Goal: Task Accomplishment & Management: Complete application form

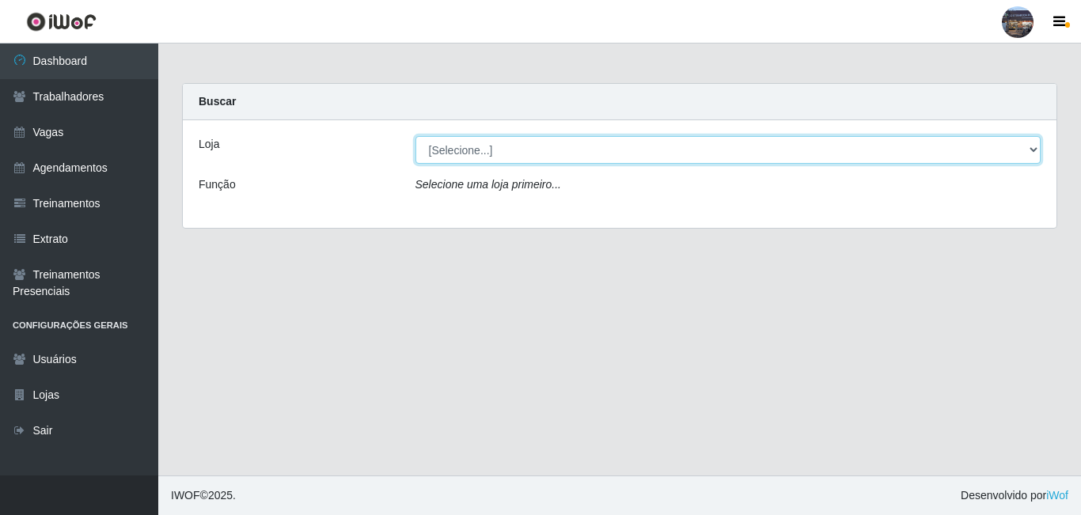
click at [488, 156] on select "[Selecione...] Gostinho da Roça" at bounding box center [728, 150] width 626 height 28
select select "303"
click at [415, 136] on select "[Selecione...] Gostinho da Roça" at bounding box center [728, 150] width 626 height 28
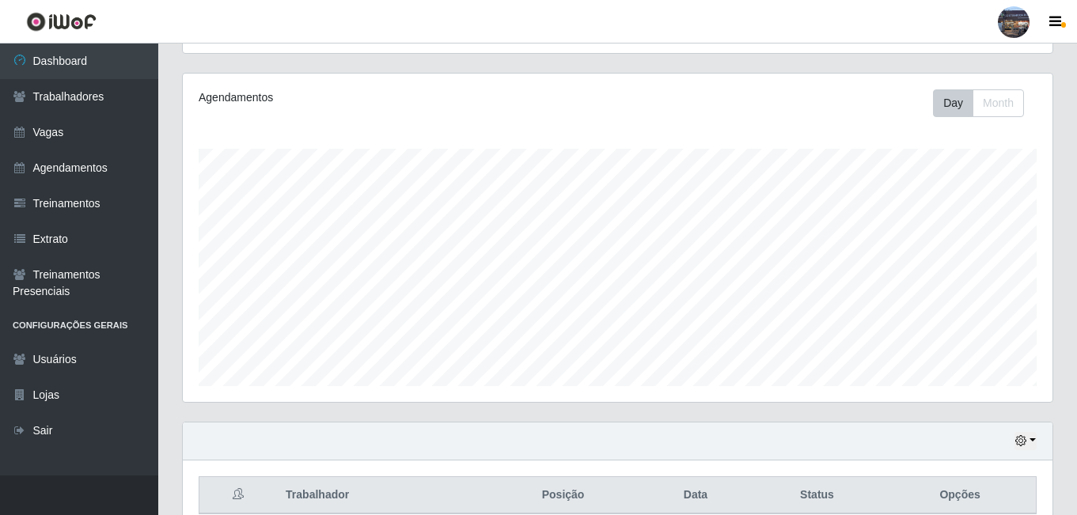
scroll to position [254, 0]
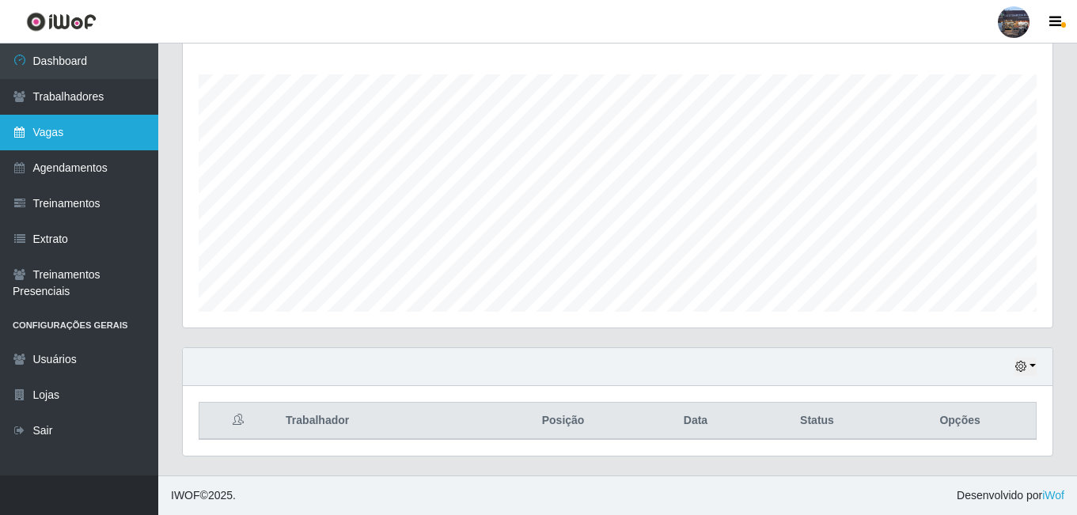
click at [24, 142] on link "Vagas" at bounding box center [79, 133] width 158 height 36
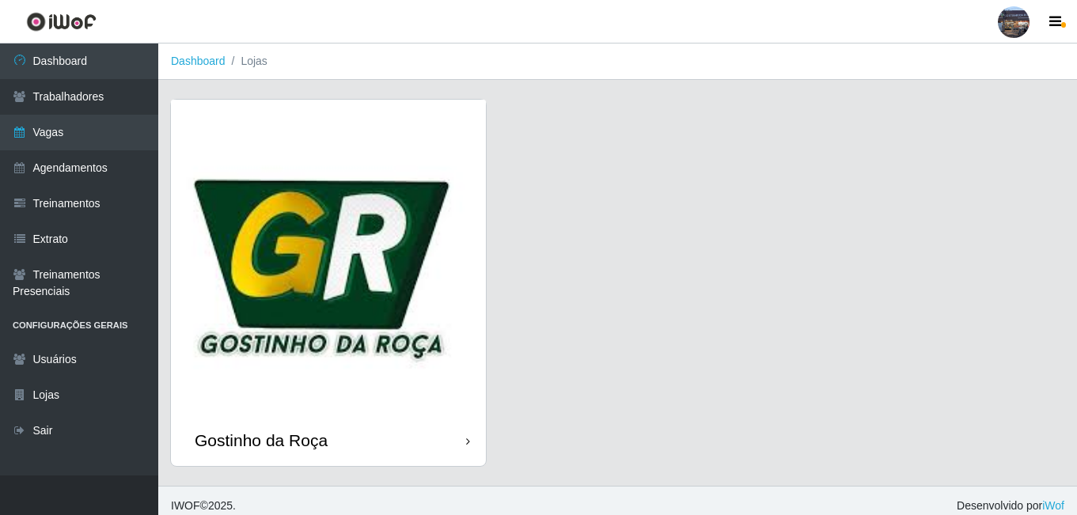
click at [324, 245] on img at bounding box center [328, 257] width 315 height 315
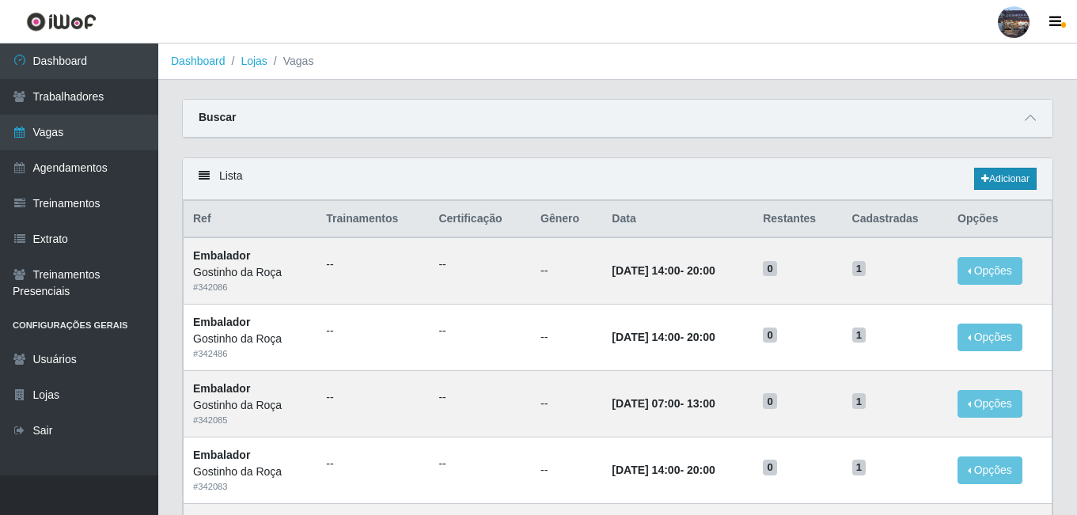
click at [1009, 169] on div "Lista Adicionar" at bounding box center [618, 179] width 870 height 42
click at [1009, 174] on link "Adicionar" at bounding box center [1005, 179] width 63 height 22
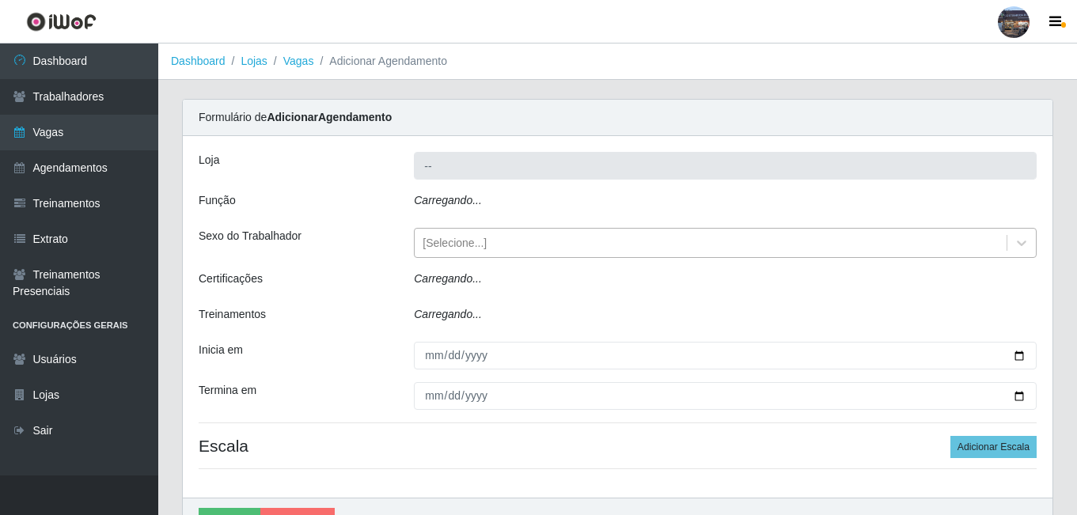
type input "Gostinho da Roça"
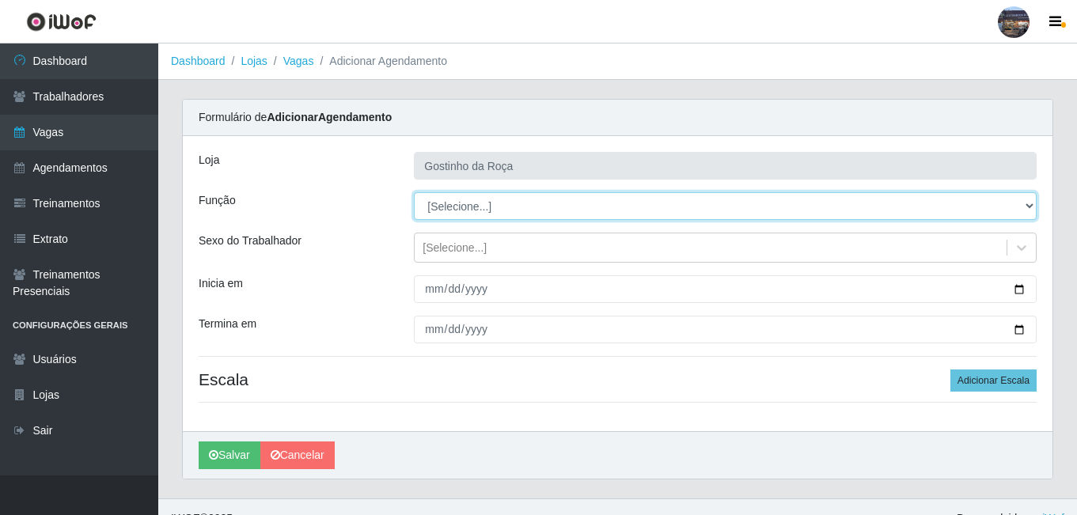
click at [517, 209] on select "[Selecione...] ASG ASG + ASG ++ Embalador Embalador + Embalador ++ Operador de …" at bounding box center [725, 206] width 623 height 28
select select "1"
click at [414, 192] on select "[Selecione...] ASG ASG + ASG ++ Embalador Embalador + Embalador ++ Operador de …" at bounding box center [725, 206] width 623 height 28
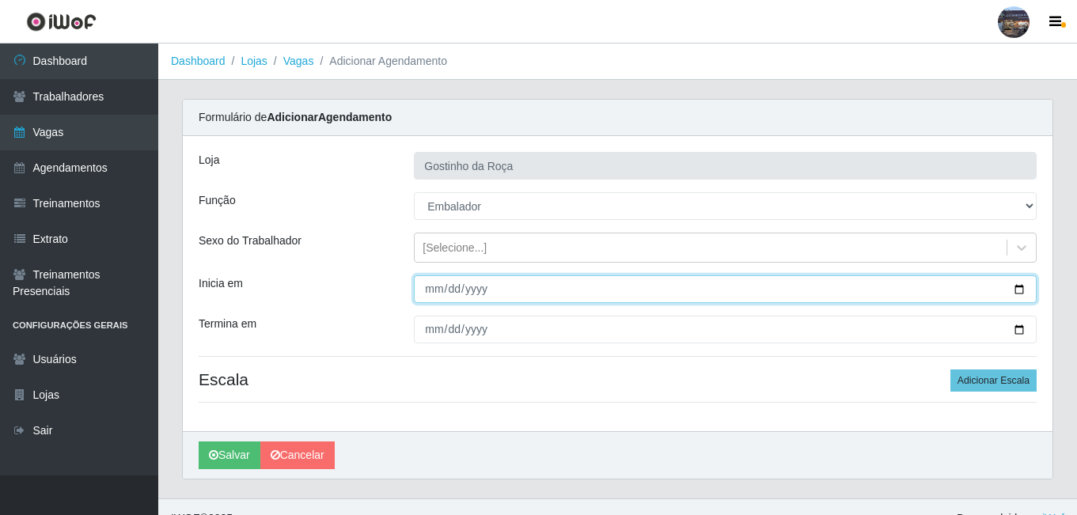
click at [1017, 292] on input "Inicia em" at bounding box center [725, 289] width 623 height 28
type input "[DATE]"
click at [1020, 295] on input "[DATE]" at bounding box center [725, 289] width 623 height 28
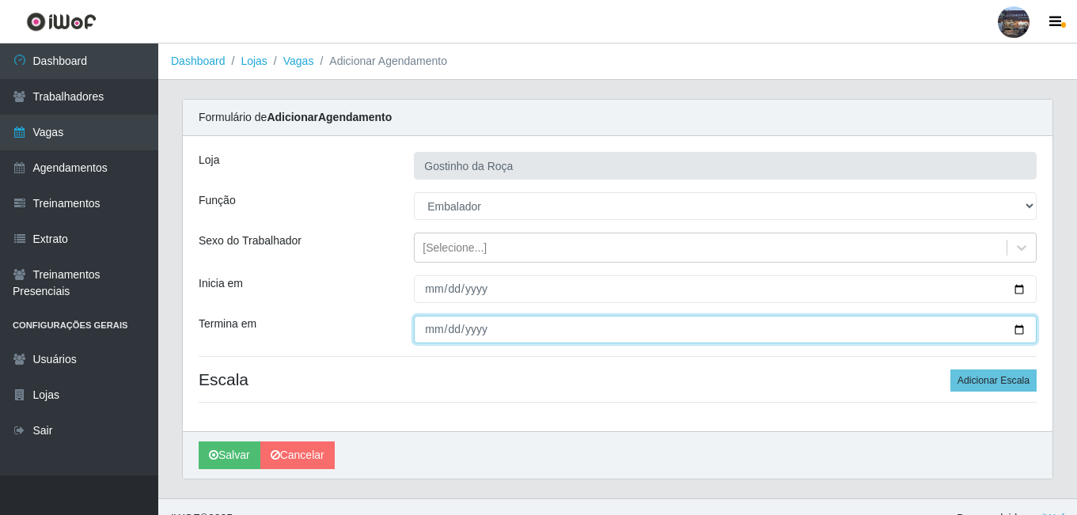
click at [556, 330] on input "Termina em" at bounding box center [725, 330] width 623 height 28
click at [1015, 332] on input "Termina em" at bounding box center [725, 330] width 623 height 28
type input "[DATE]"
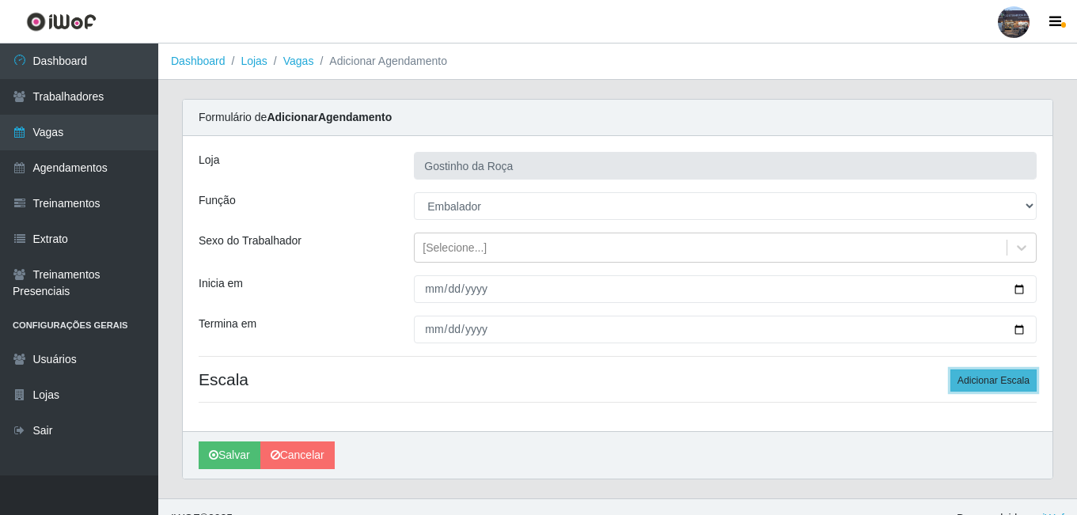
click at [984, 385] on button "Adicionar Escala" at bounding box center [993, 381] width 86 height 22
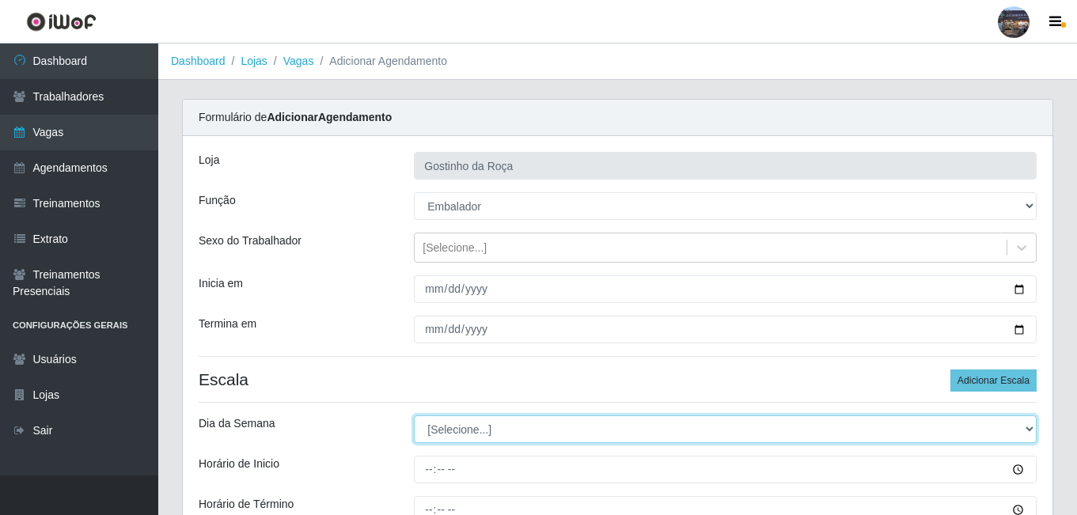
click at [657, 417] on select "[Selecione...] Segunda Terça Quarta Quinta Sexta Sábado Domingo" at bounding box center [725, 429] width 623 height 28
select select "2"
click at [414, 415] on select "[Selecione...] Segunda Terça Quarta Quinta Sexta Sábado Domingo" at bounding box center [725, 429] width 623 height 28
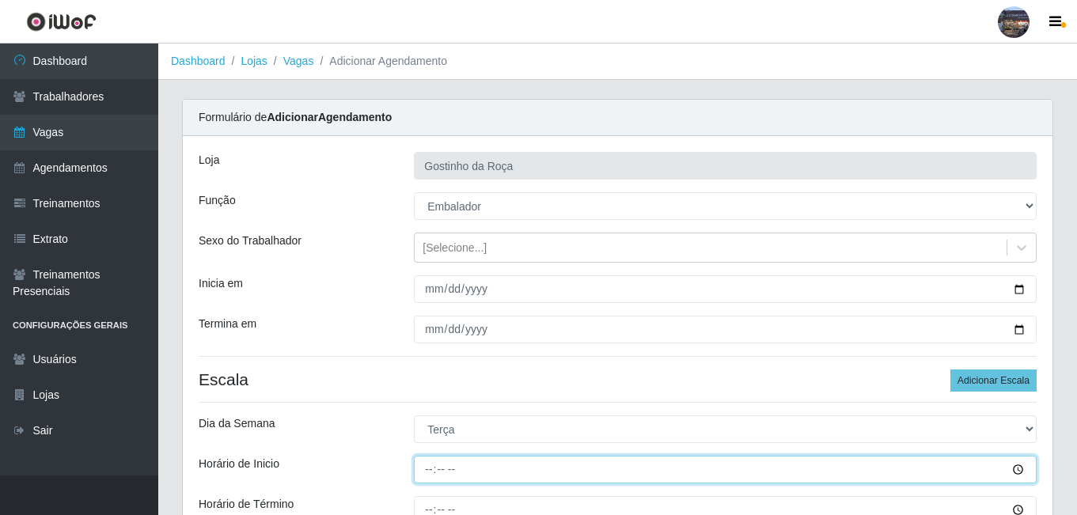
click at [434, 463] on input "Horário de Inicio" at bounding box center [725, 470] width 623 height 28
type input "07:00"
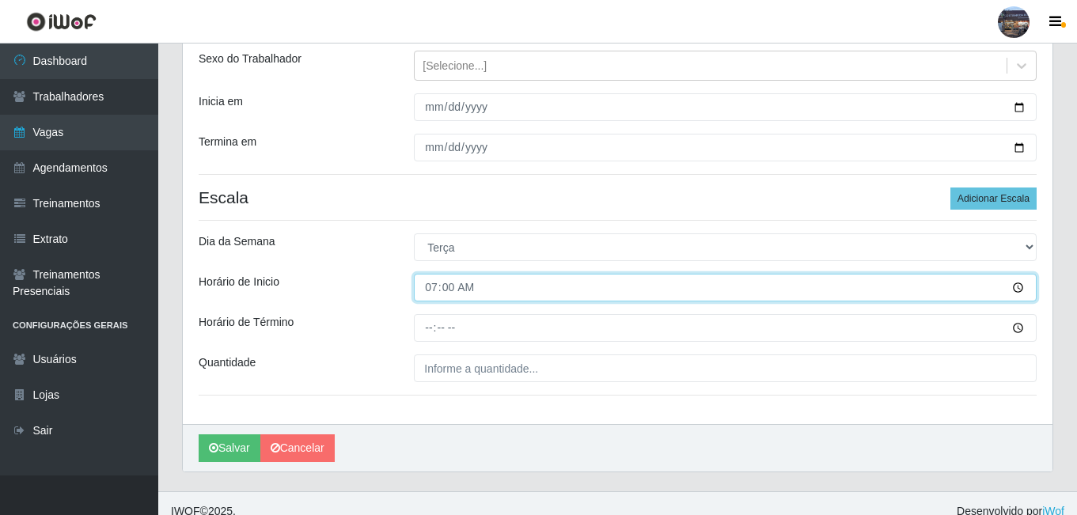
scroll to position [196, 0]
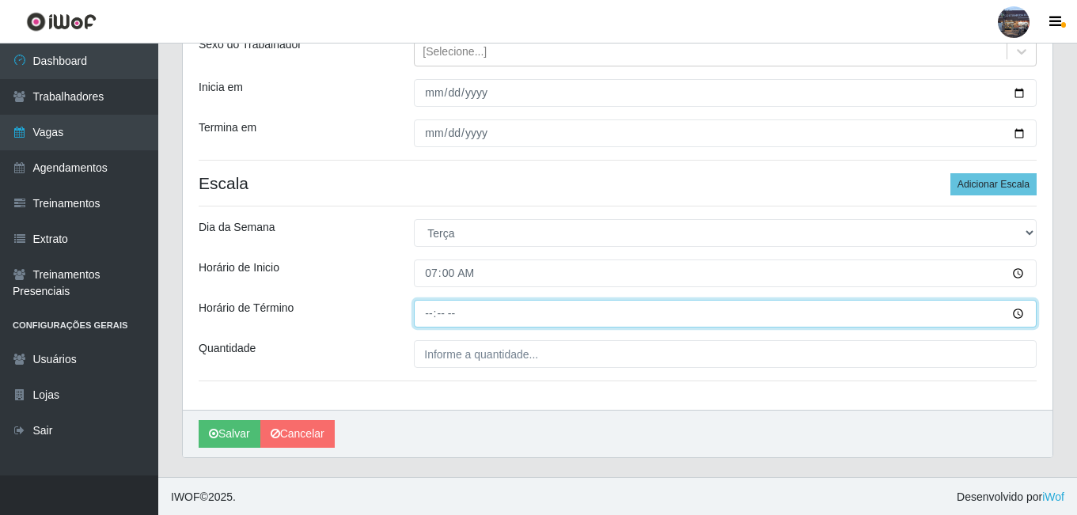
click at [427, 316] on input "Horário de Término" at bounding box center [725, 314] width 623 height 28
type input "13:00"
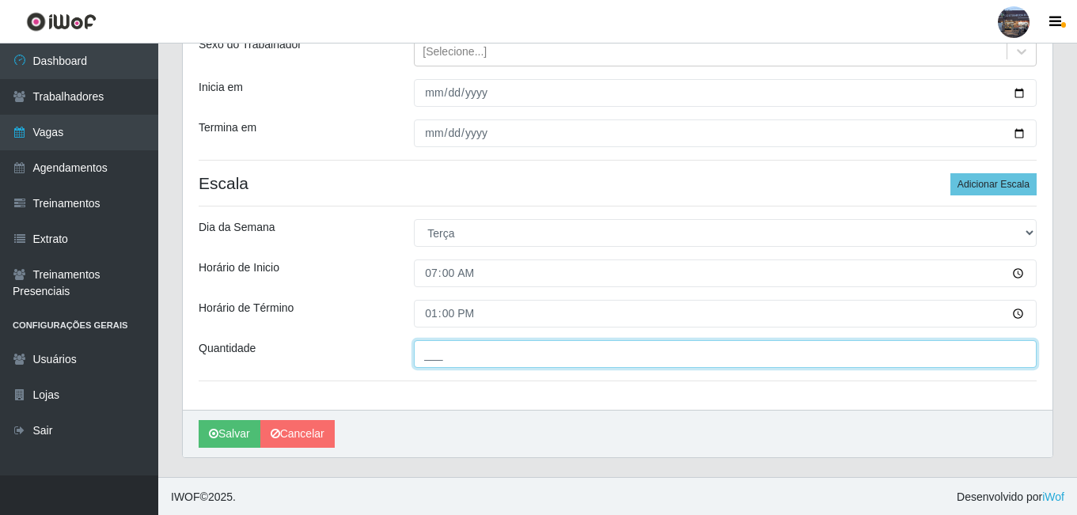
click at [465, 361] on input "___" at bounding box center [725, 354] width 623 height 28
type input "1__"
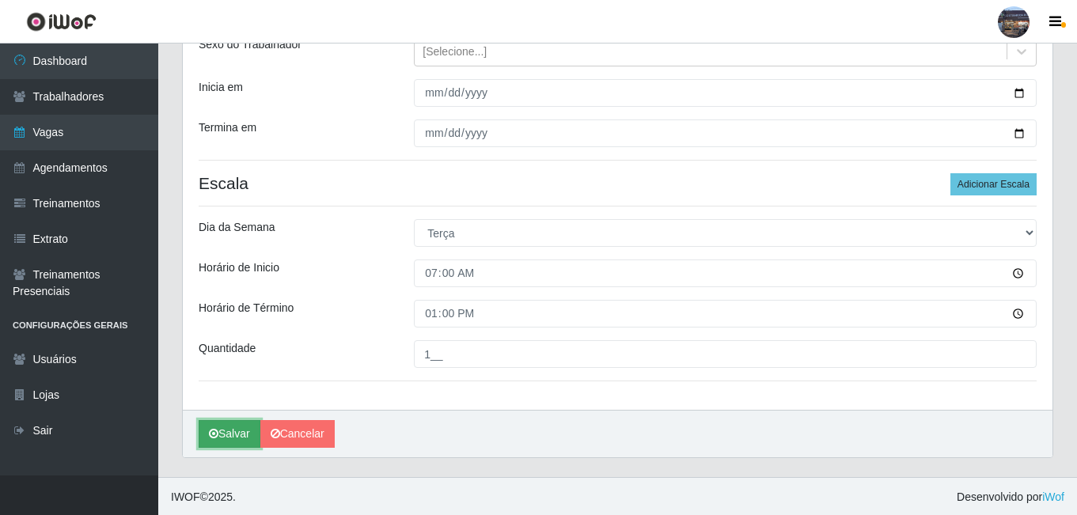
click at [231, 434] on button "Salvar" at bounding box center [230, 434] width 62 height 28
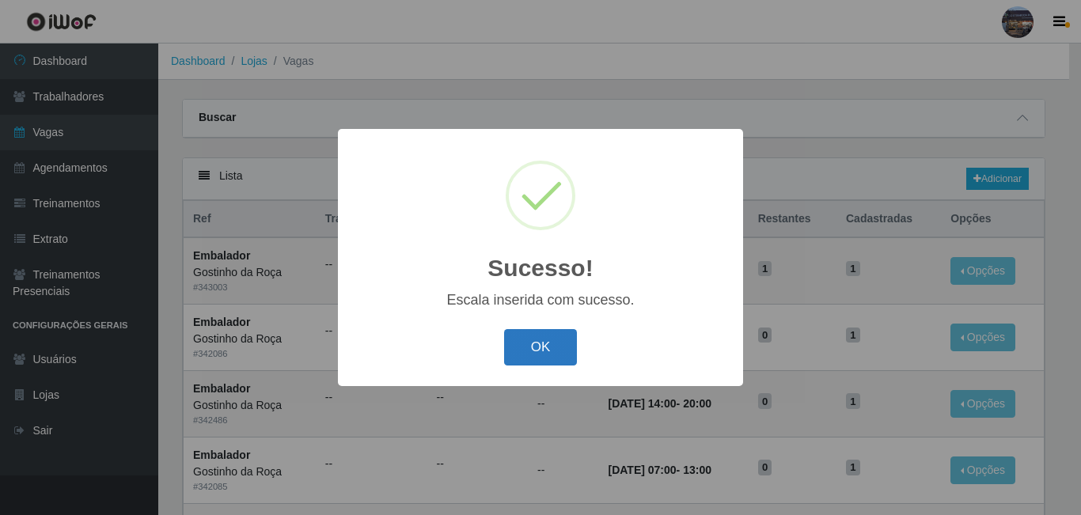
click at [552, 356] on button "OK" at bounding box center [541, 347] width 74 height 37
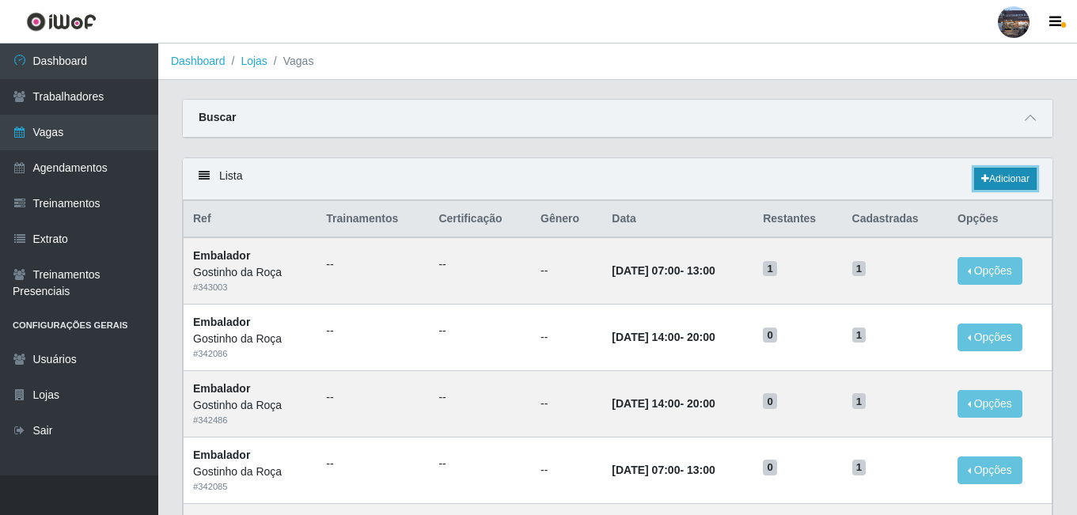
click at [1011, 176] on link "Adicionar" at bounding box center [1005, 179] width 63 height 22
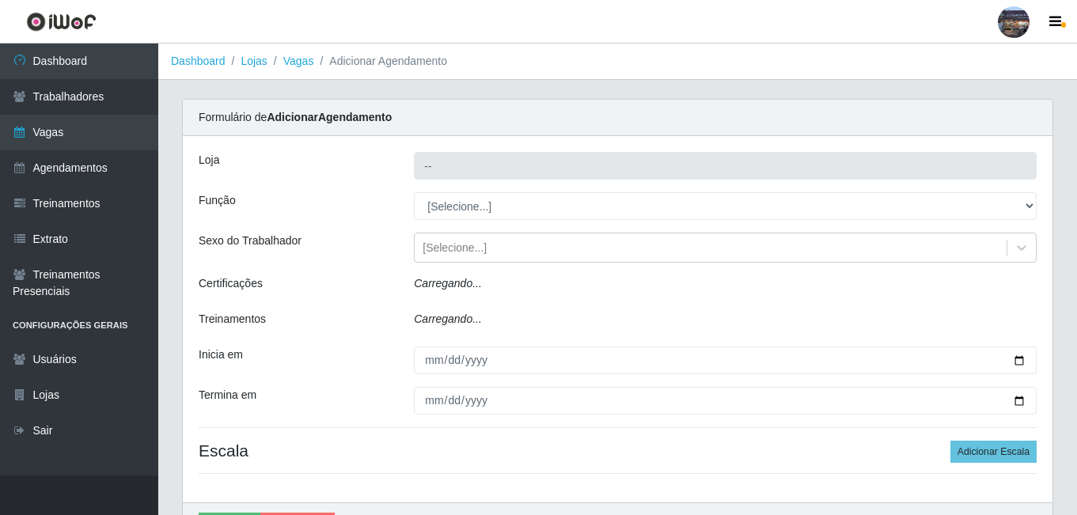
type input "Gostinho da Roça"
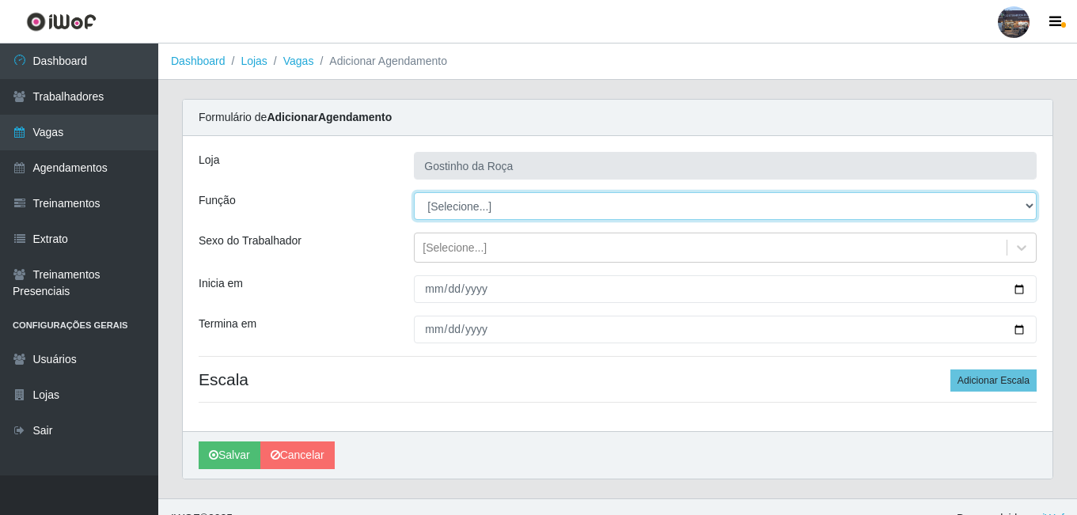
click at [468, 208] on select "[Selecione...] ASG ASG + ASG ++ Embalador Embalador + Embalador ++ Operador de …" at bounding box center [725, 206] width 623 height 28
select select "1"
click at [414, 192] on select "[Selecione...] ASG ASG + ASG ++ Embalador Embalador + Embalador ++ Operador de …" at bounding box center [725, 206] width 623 height 28
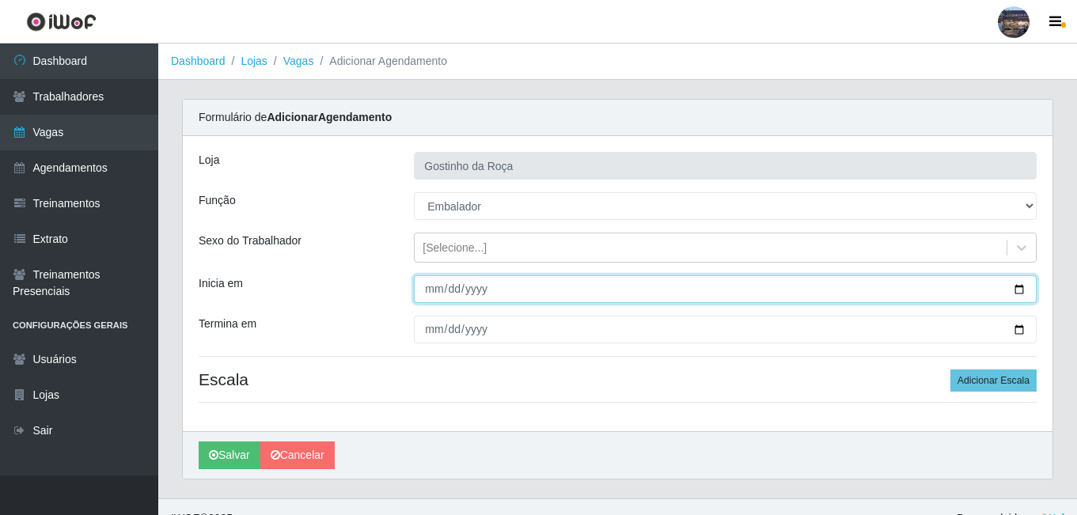
click at [1026, 296] on input "Inicia em" at bounding box center [725, 289] width 623 height 28
type input "[DATE]"
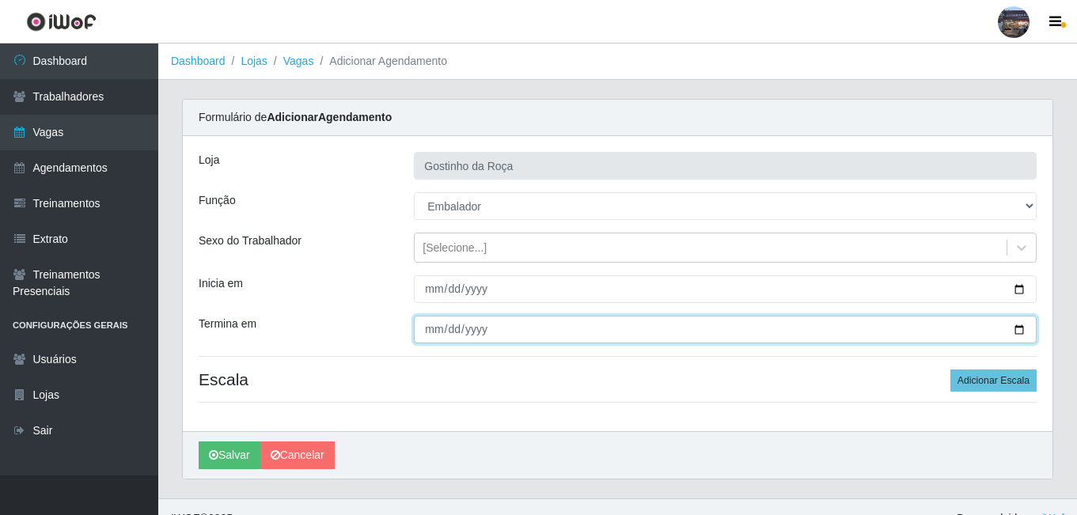
click at [1013, 335] on input "Termina em" at bounding box center [725, 330] width 623 height 28
type input "[DATE]"
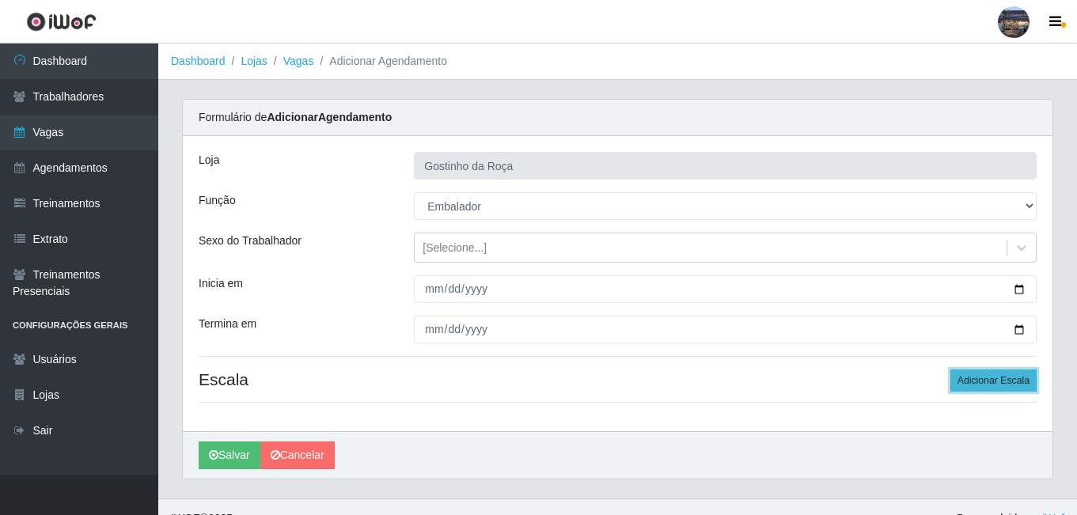
click at [1028, 386] on button "Adicionar Escala" at bounding box center [993, 381] width 86 height 22
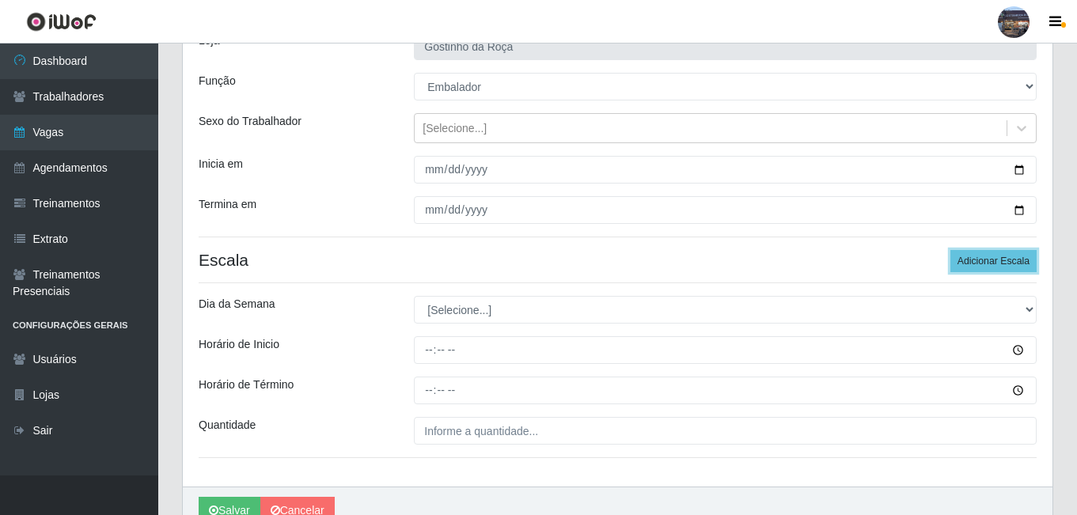
scroll to position [125, 0]
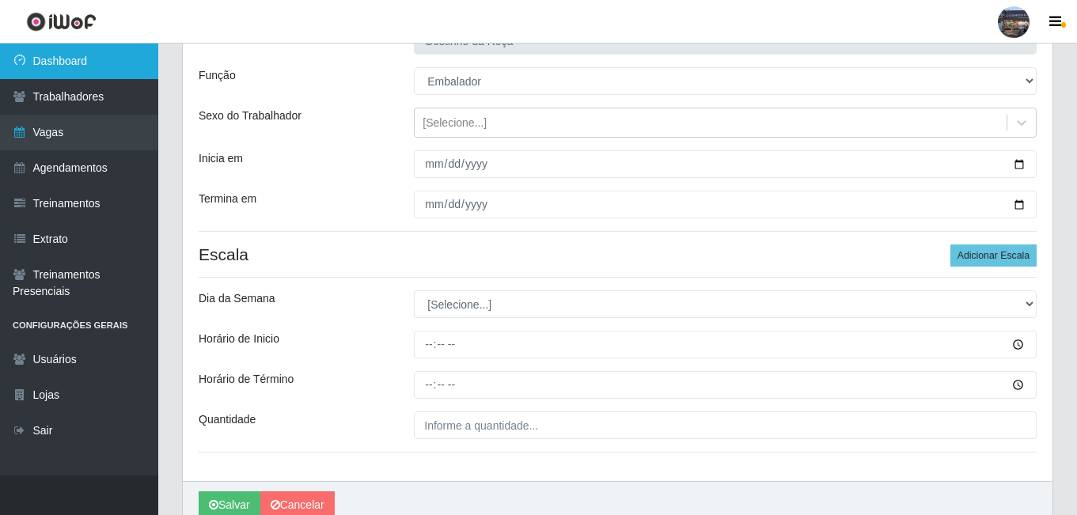
click at [74, 70] on link "Dashboard" at bounding box center [79, 62] width 158 height 36
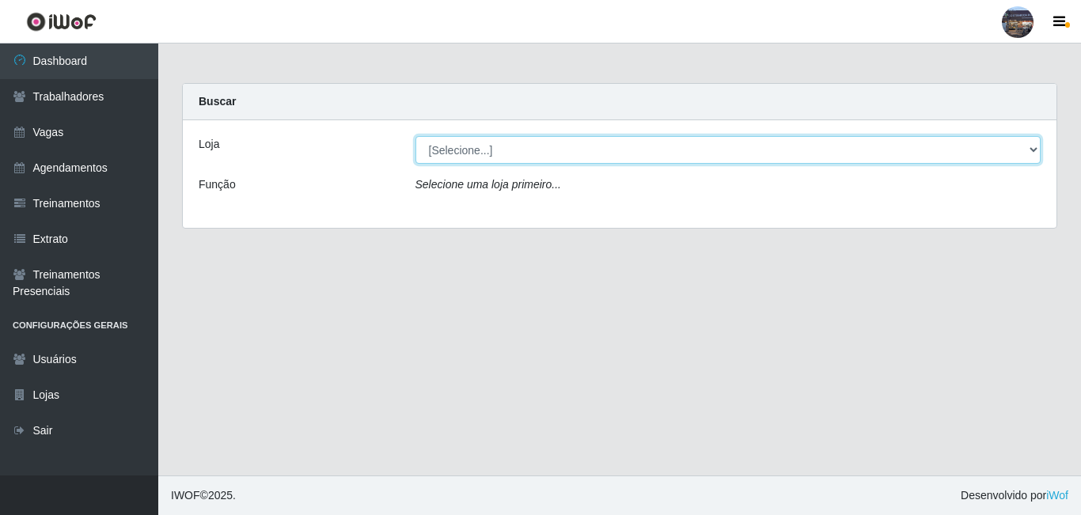
click at [534, 151] on select "[Selecione...] Gostinho da Roça" at bounding box center [728, 150] width 626 height 28
select select "303"
click at [415, 136] on select "[Selecione...] Gostinho da Roça" at bounding box center [728, 150] width 626 height 28
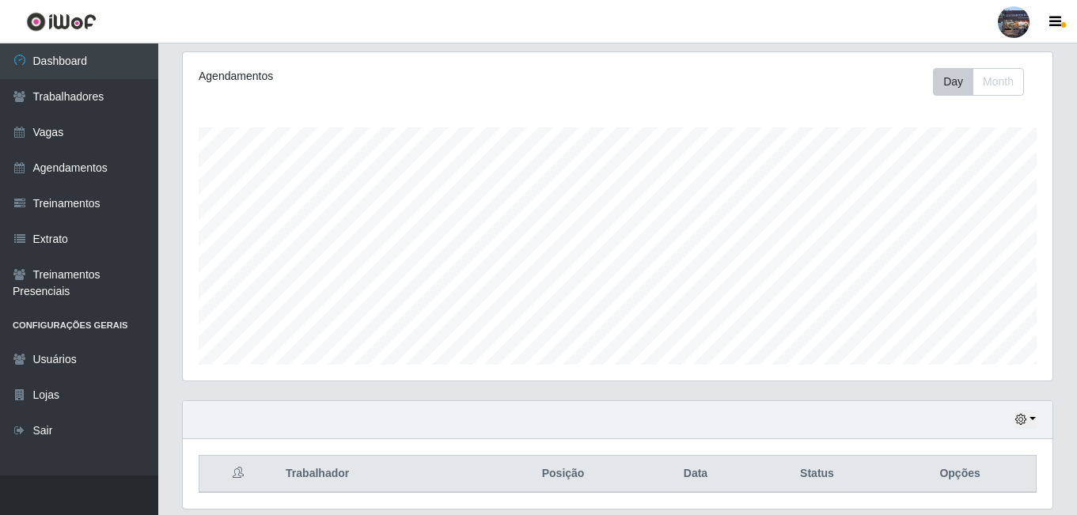
scroll to position [254, 0]
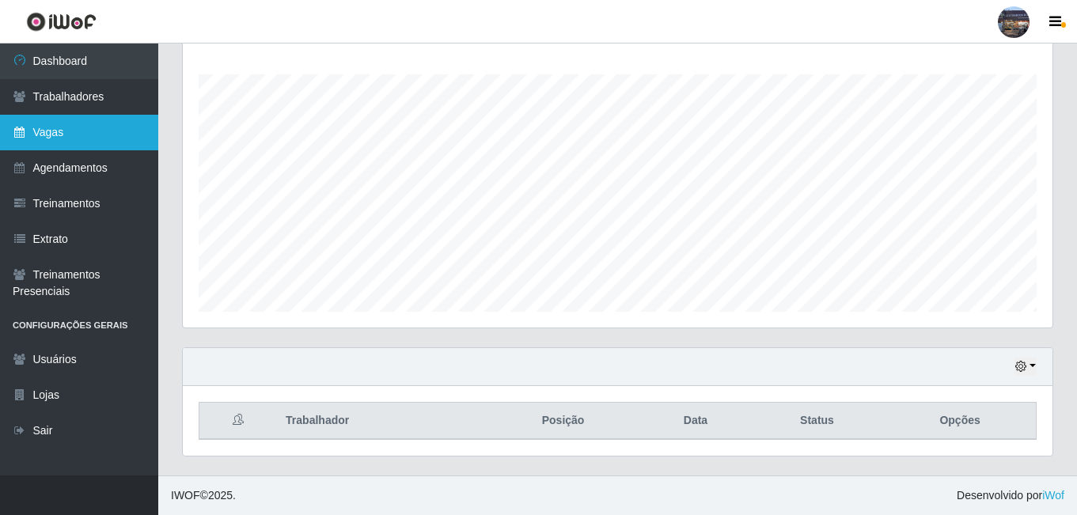
click at [73, 128] on link "Vagas" at bounding box center [79, 133] width 158 height 36
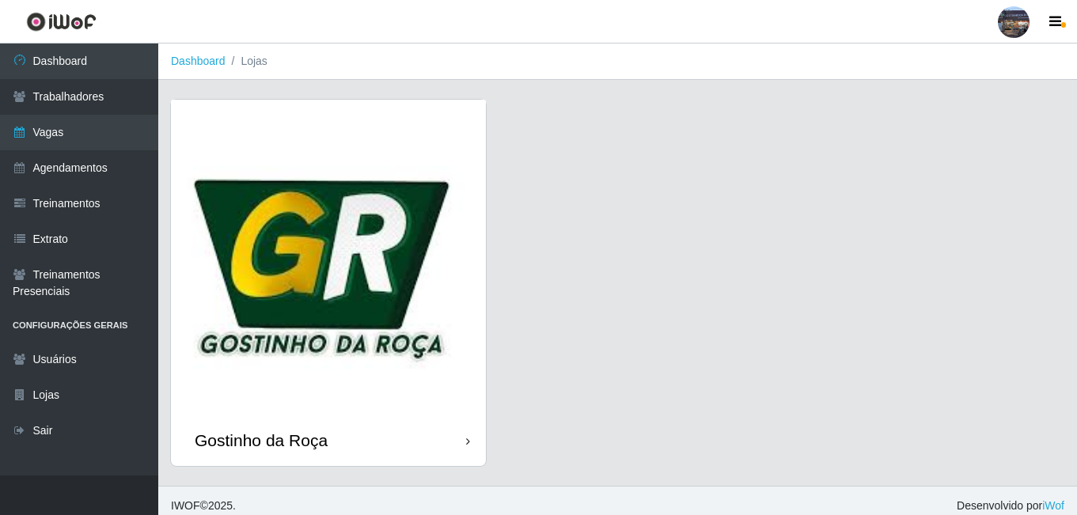
click at [351, 225] on img at bounding box center [328, 257] width 315 height 315
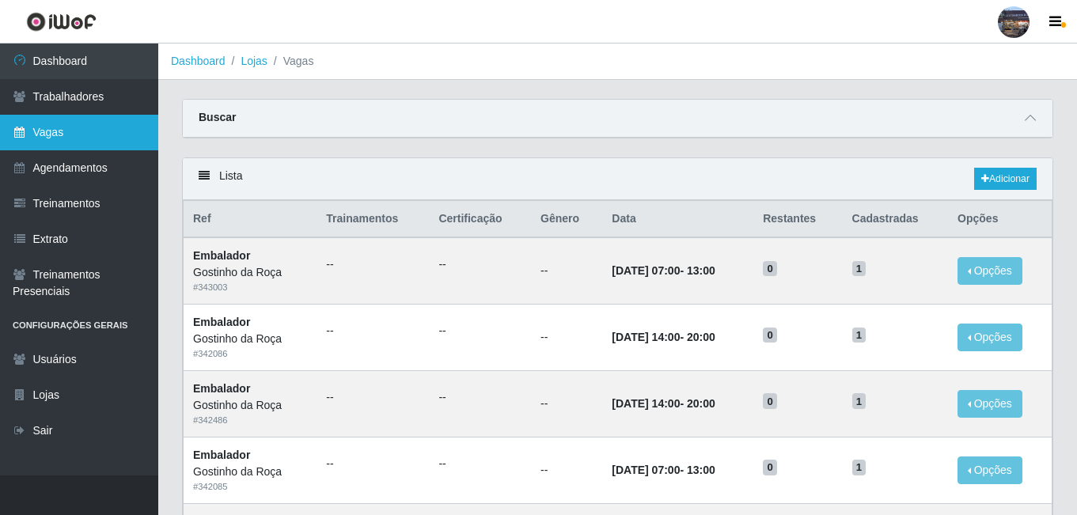
click at [78, 134] on link "Vagas" at bounding box center [79, 133] width 158 height 36
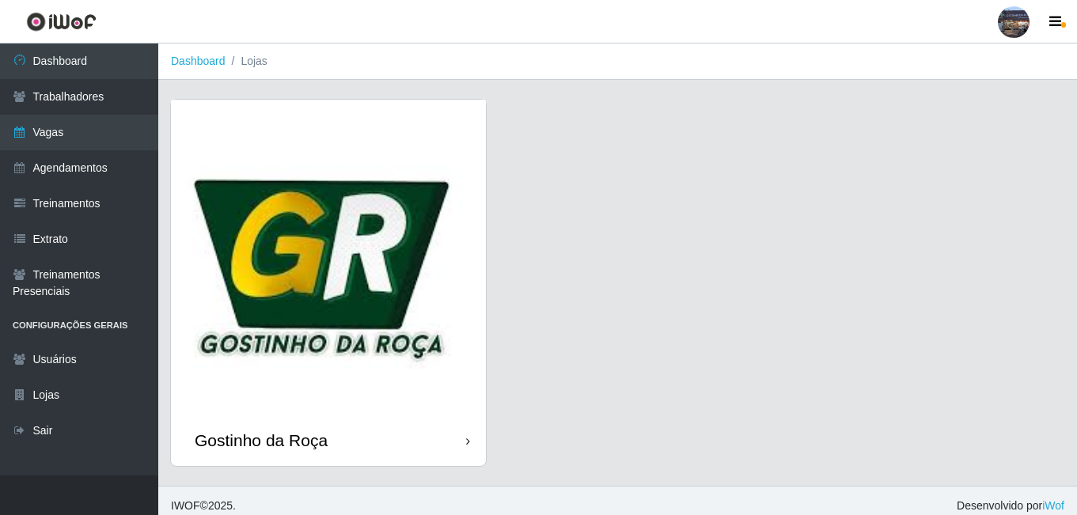
click at [271, 214] on img at bounding box center [328, 257] width 315 height 315
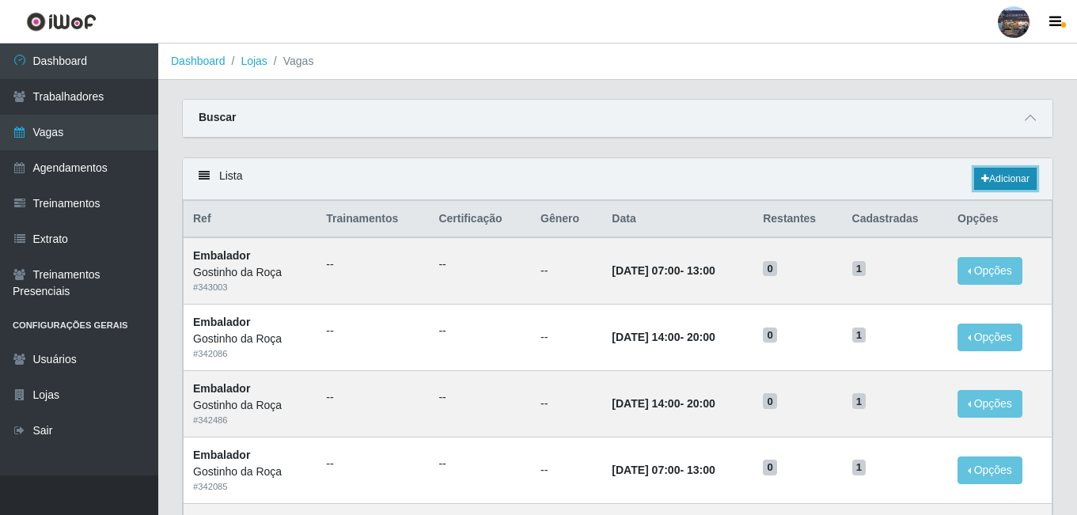
click at [1003, 186] on link "Adicionar" at bounding box center [1005, 179] width 63 height 22
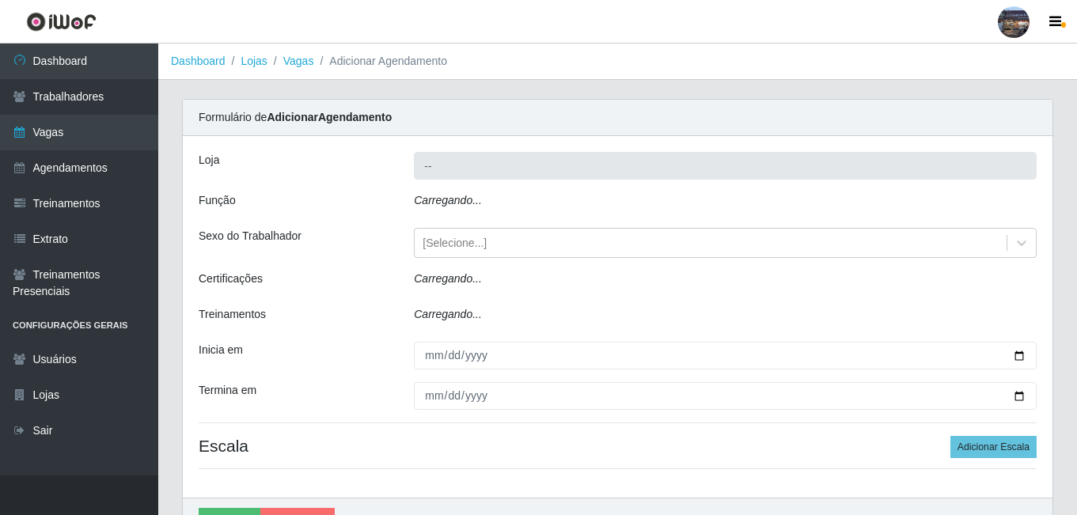
type input "Gostinho da Roça"
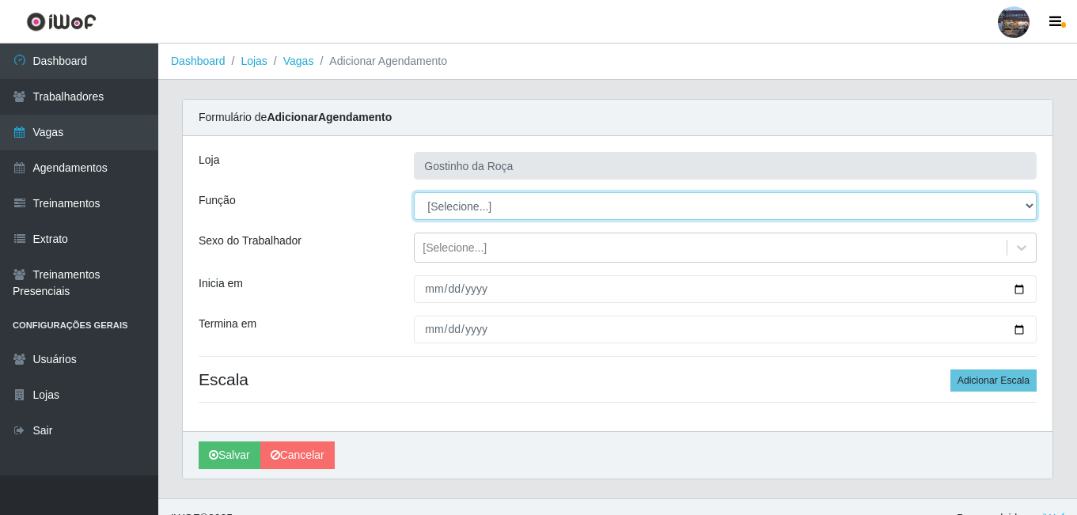
click at [517, 208] on select "[Selecione...] ASG ASG + ASG ++ Embalador Embalador + Embalador ++ Operador de …" at bounding box center [725, 206] width 623 height 28
select select "1"
click at [414, 192] on select "[Selecione...] ASG ASG + ASG ++ Embalador Embalador + Embalador ++ Operador de …" at bounding box center [725, 206] width 623 height 28
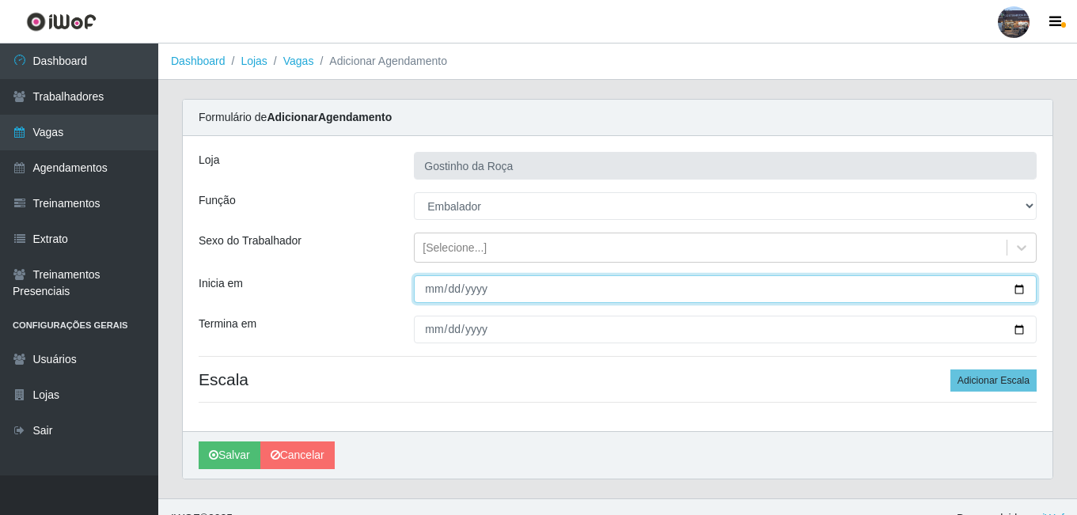
click at [1018, 292] on input "Inicia em" at bounding box center [725, 289] width 623 height 28
type input "[DATE]"
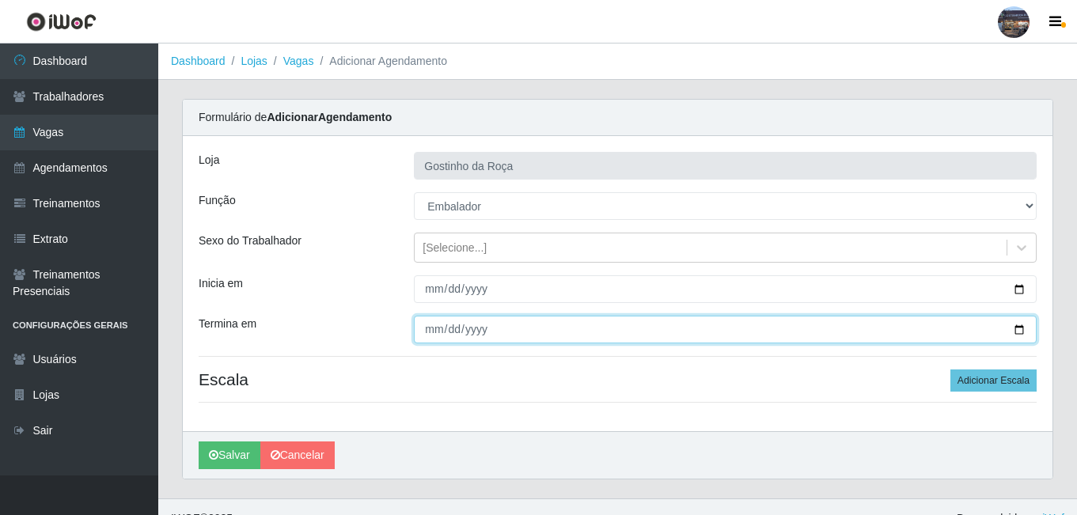
click at [1022, 332] on input "Termina em" at bounding box center [725, 330] width 623 height 28
type input "[DATE]"
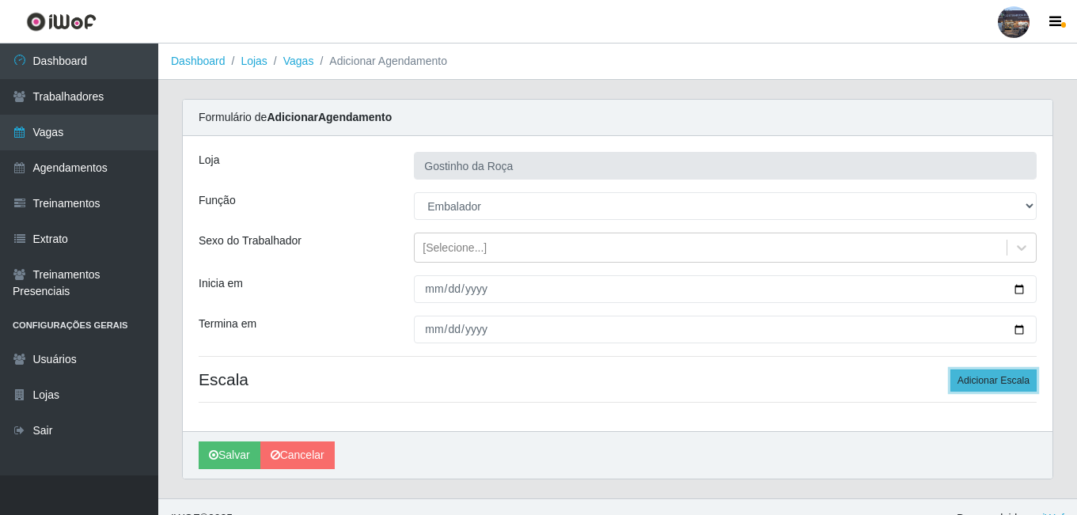
click at [974, 386] on button "Adicionar Escala" at bounding box center [993, 381] width 86 height 22
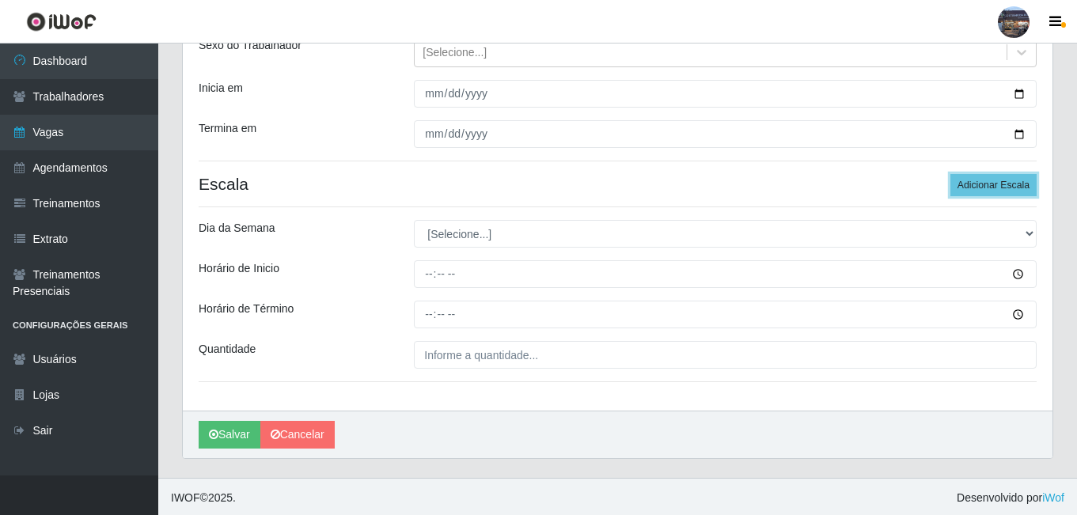
scroll to position [198, 0]
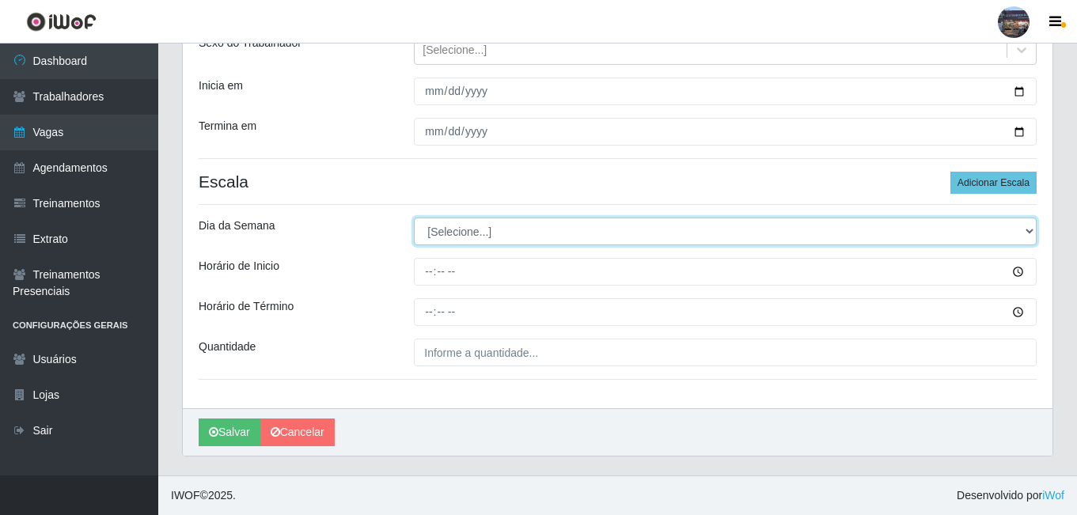
click at [486, 239] on select "[Selecione...] Segunda Terça Quarta Quinta Sexta Sábado Domingo" at bounding box center [725, 232] width 623 height 28
select select "2"
click at [414, 218] on select "[Selecione...] Segunda Terça Quarta Quinta Sexta Sábado Domingo" at bounding box center [725, 232] width 623 height 28
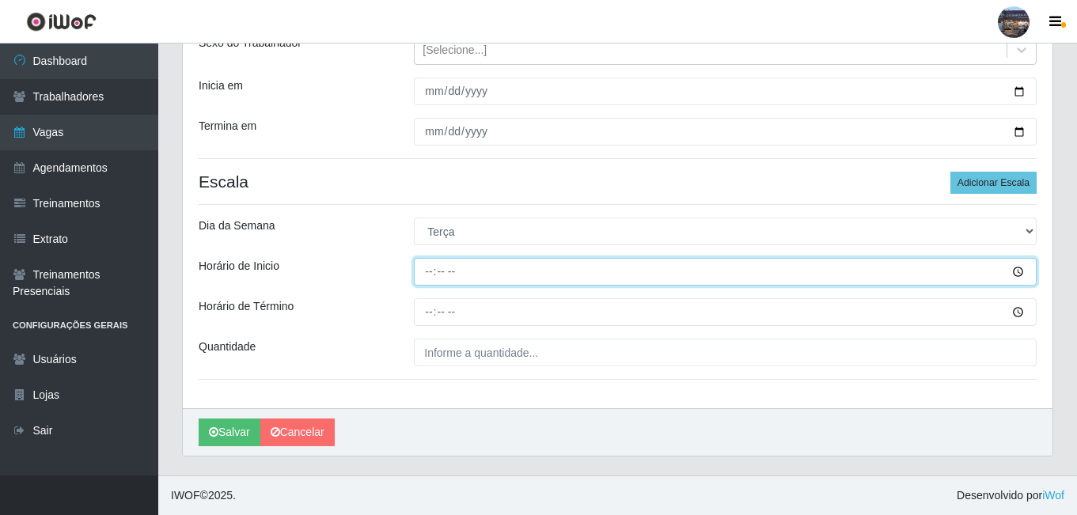
click at [426, 270] on input "Horário de Inicio" at bounding box center [725, 272] width 623 height 28
type input "14:00"
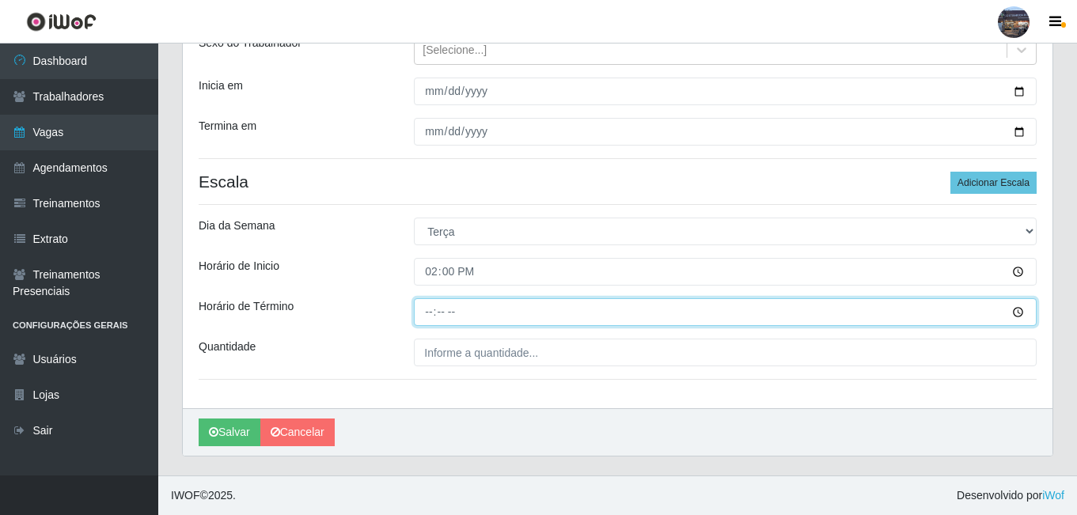
click at [431, 306] on input "Horário de Término" at bounding box center [725, 312] width 623 height 28
type input "20:00"
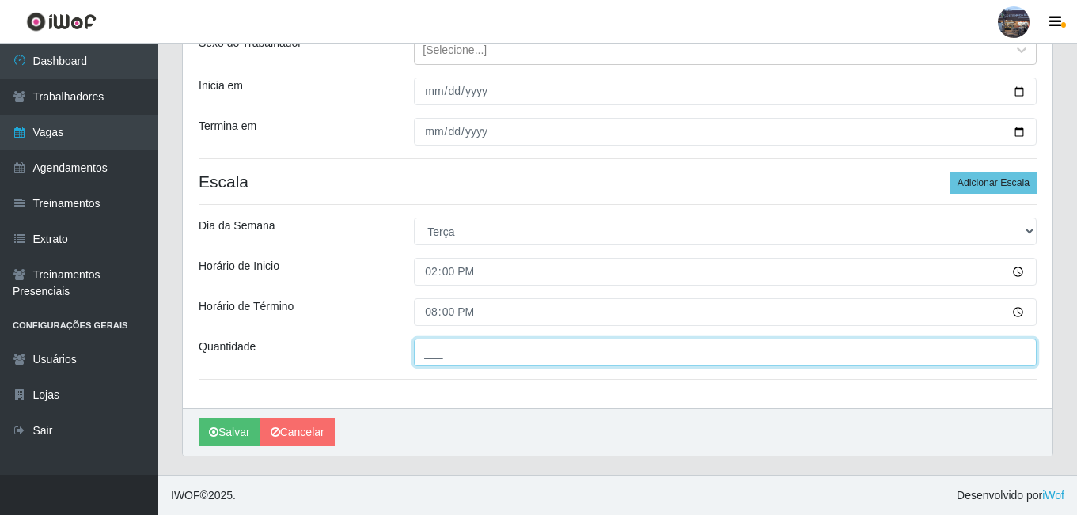
click at [483, 361] on input "___" at bounding box center [725, 353] width 623 height 28
type input "1__"
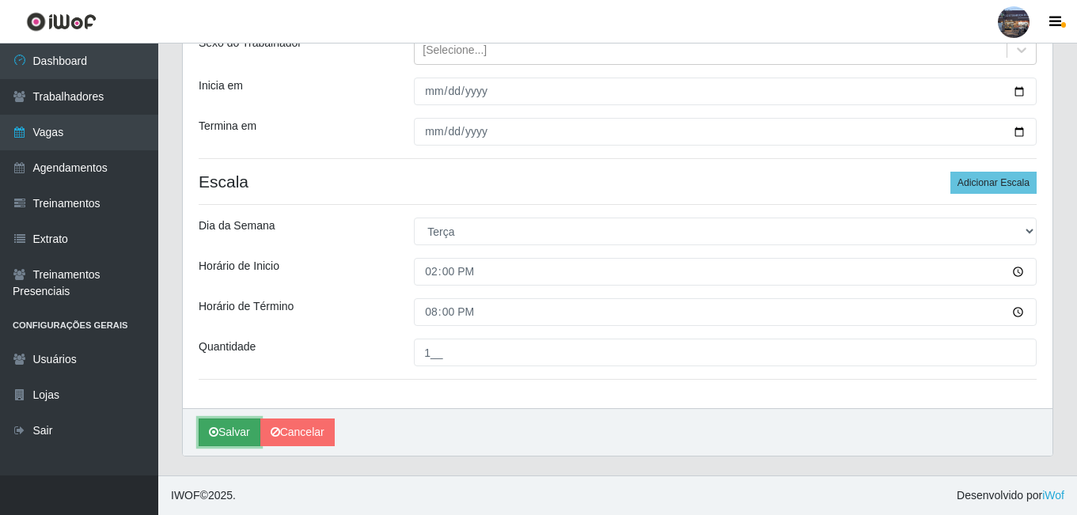
click at [248, 427] on button "Salvar" at bounding box center [230, 433] width 62 height 28
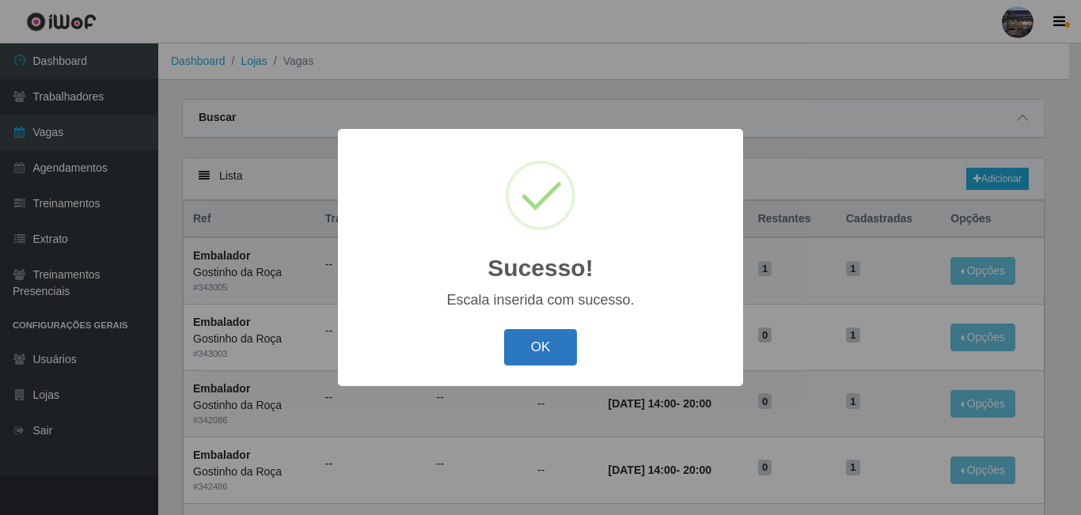
click at [572, 350] on button "OK" at bounding box center [541, 347] width 74 height 37
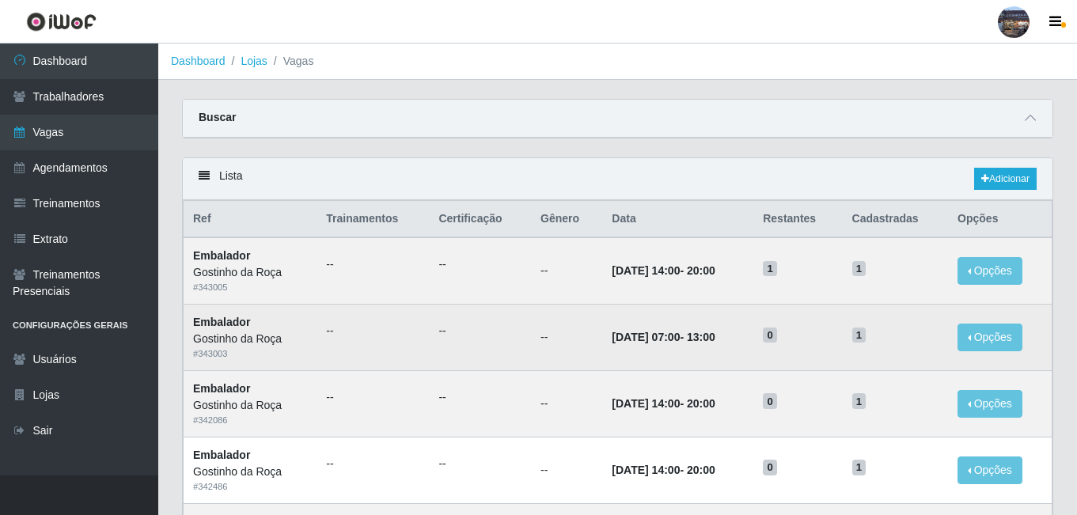
click at [647, 343] on time "[DATE] 07:00" at bounding box center [646, 337] width 68 height 13
